Goal: Task Accomplishment & Management: Manage account settings

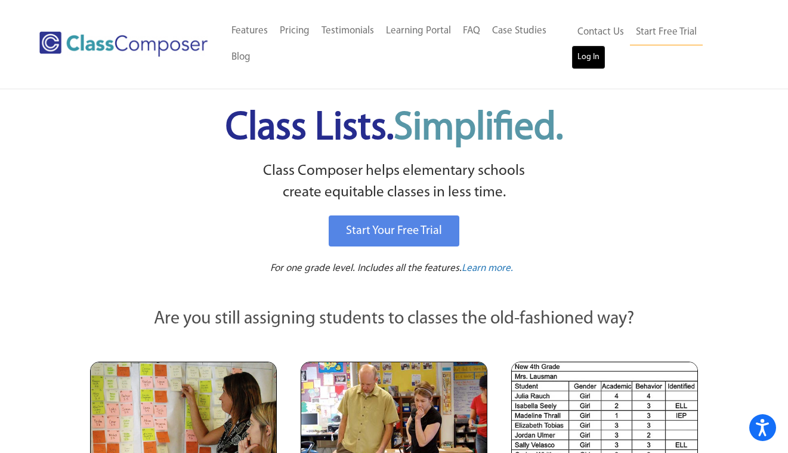
click at [589, 57] on link "Log In" at bounding box center [588, 57] width 34 height 24
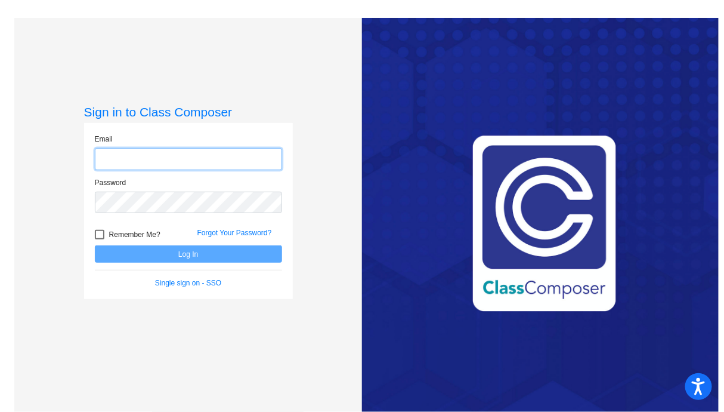
type input "lsnyder7@cherrycreekschools.org"
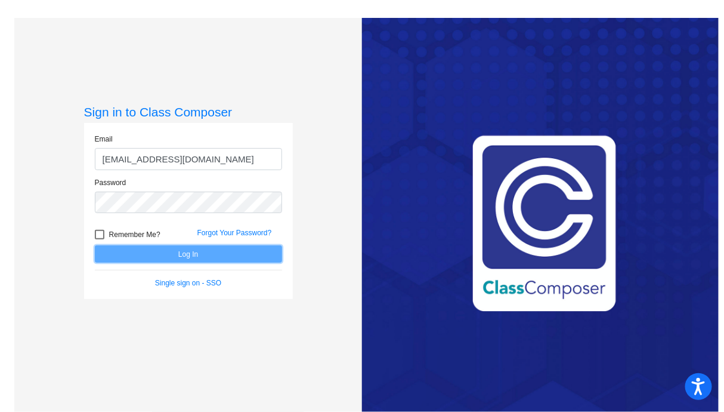
click at [217, 254] on button "Log In" at bounding box center [188, 253] width 187 height 17
